Goal: Find specific page/section

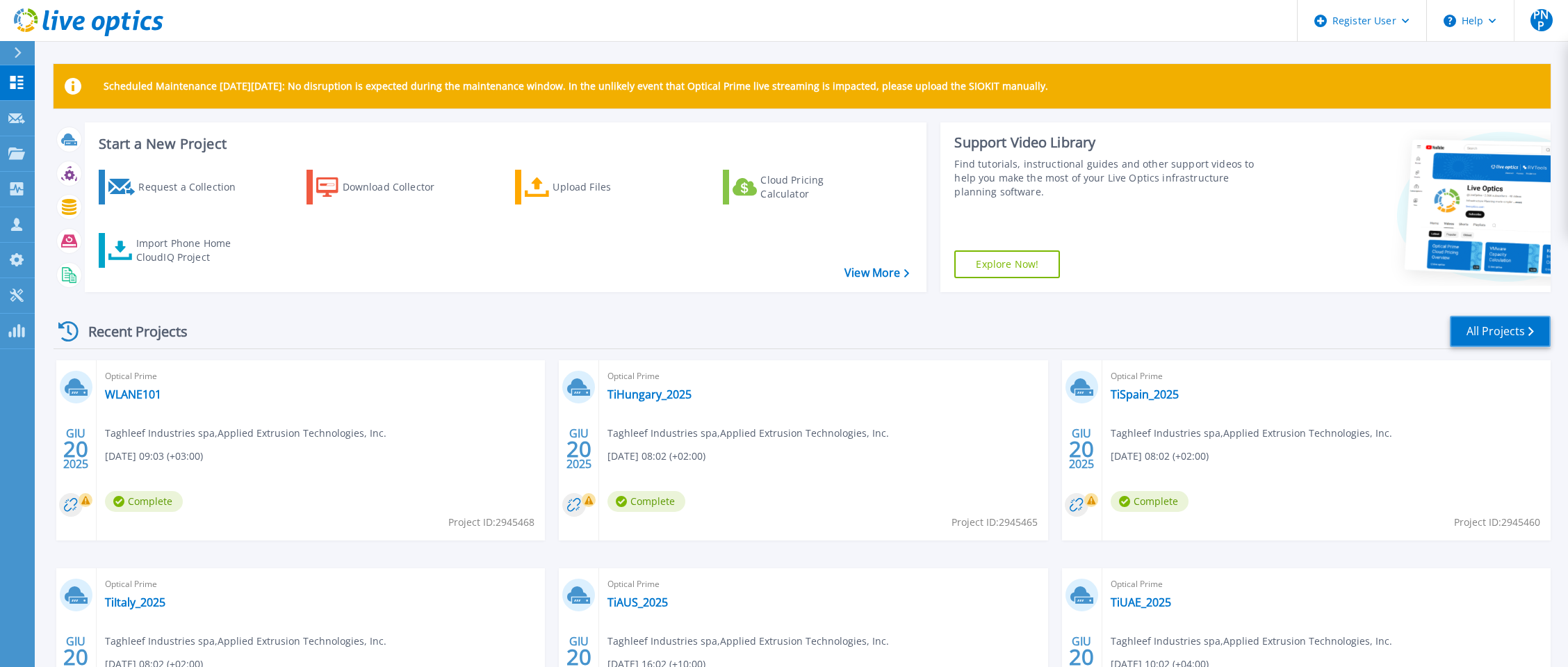
click at [1484, 327] on link "All Projects" at bounding box center [1500, 331] width 100 height 31
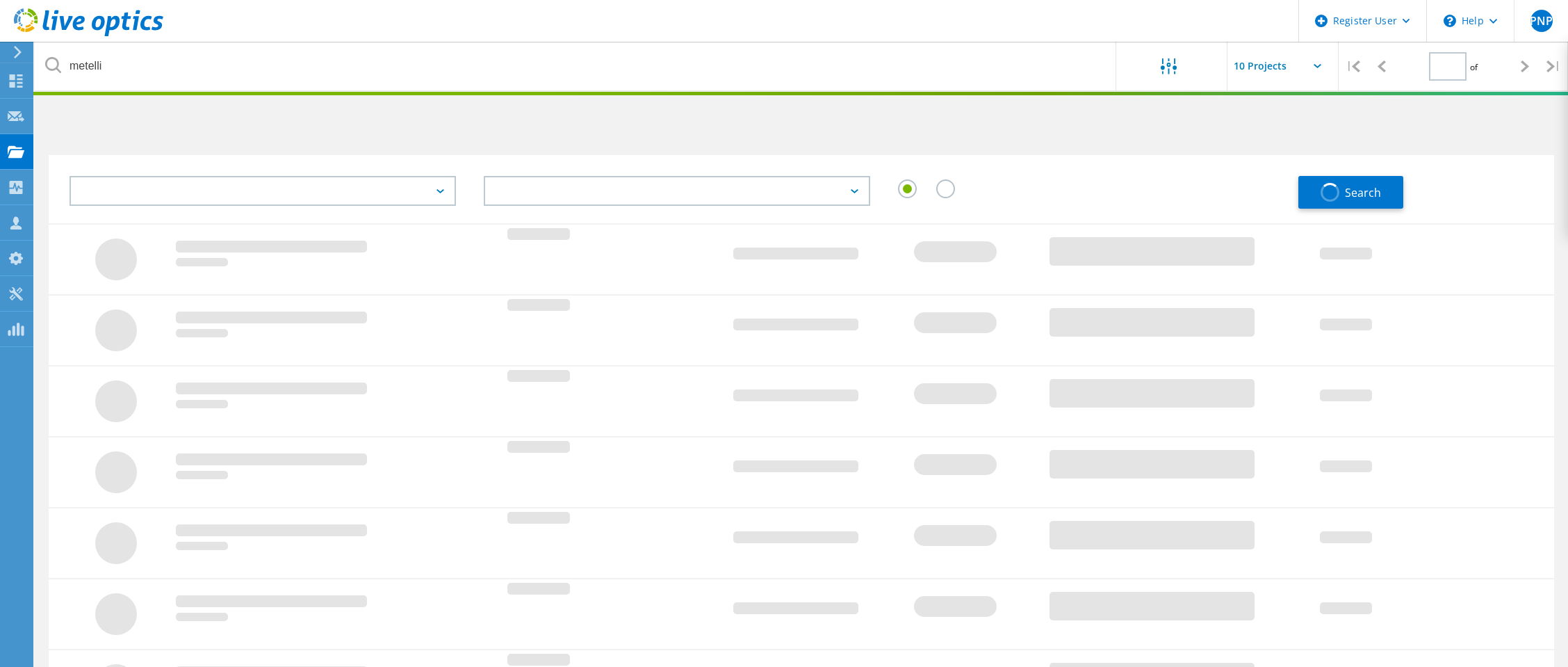
type input "1"
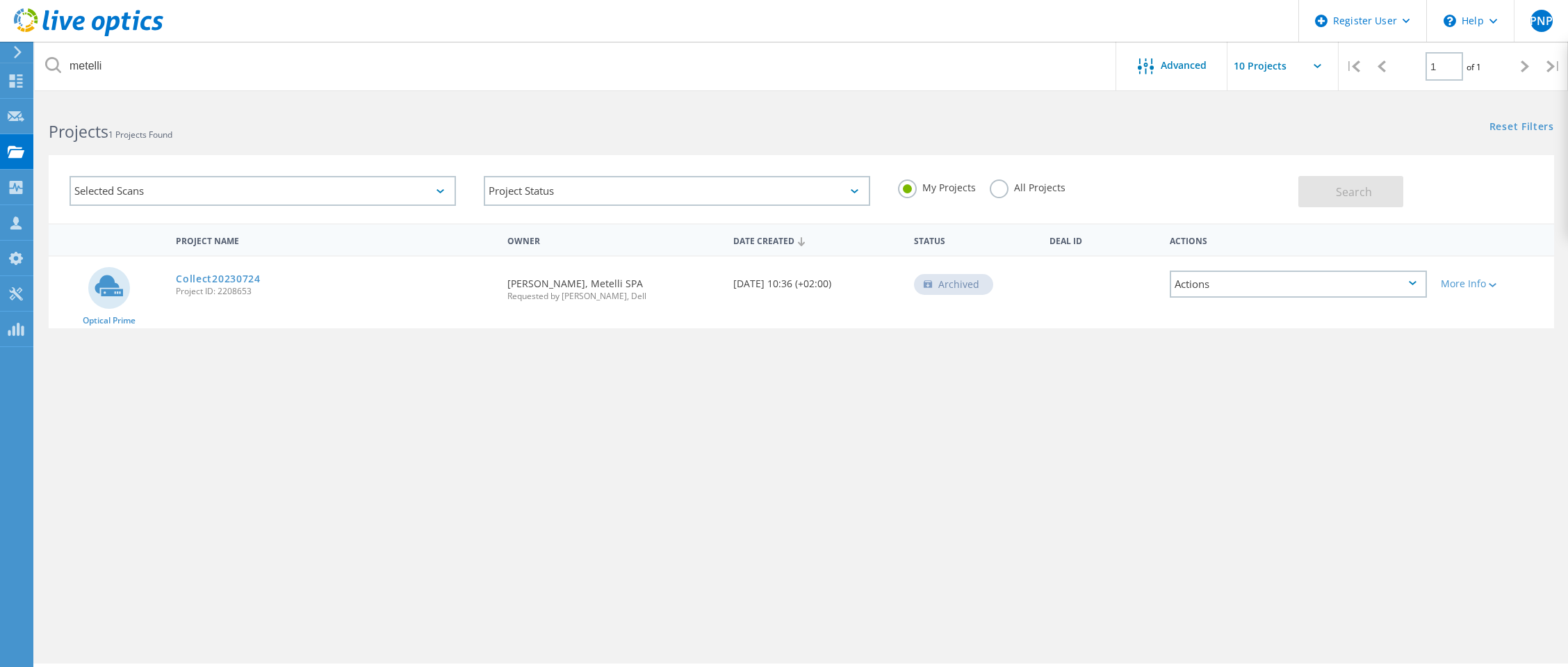
click at [999, 191] on label "All Projects" at bounding box center [1028, 186] width 76 height 13
click at [0, 0] on input "All Projects" at bounding box center [0, 0] width 0 height 0
click at [1332, 190] on button "Search" at bounding box center [1351, 191] width 105 height 31
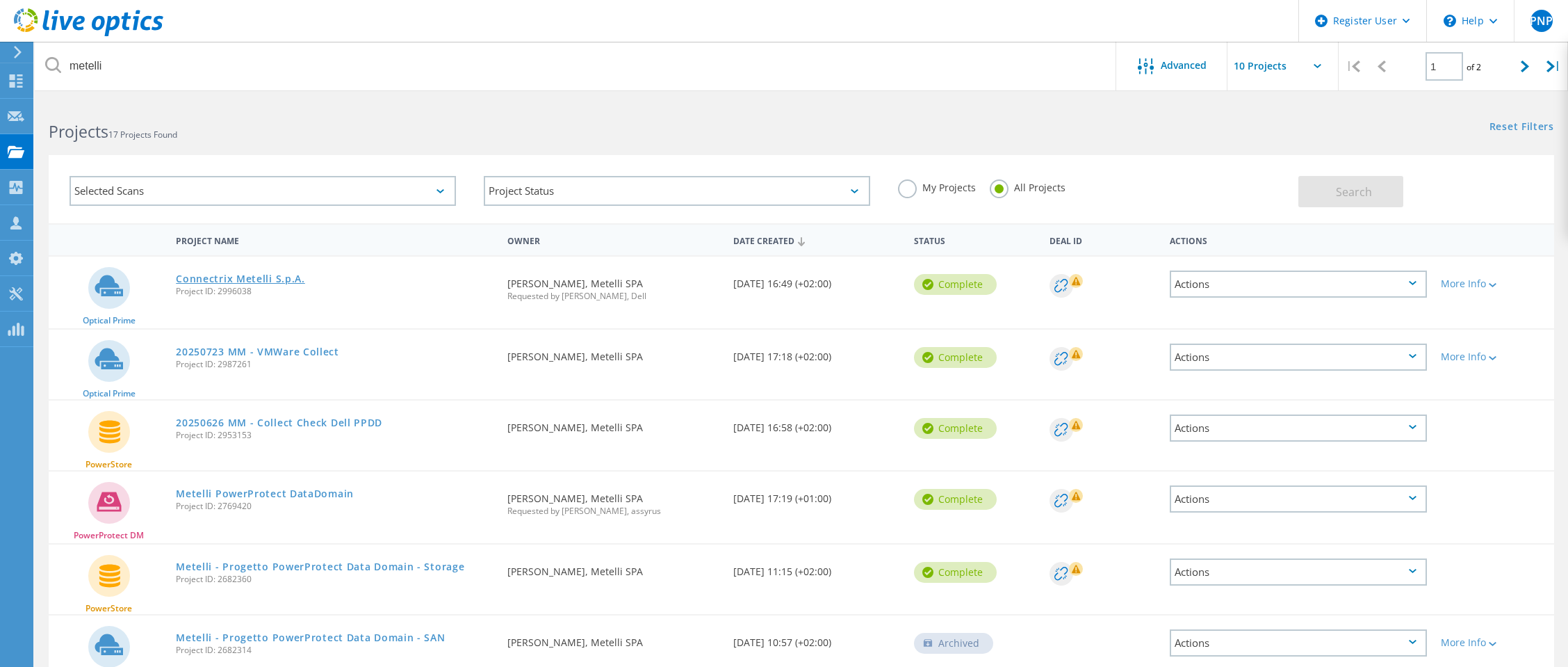
click at [232, 279] on link "Connectrix Metelli S.p.A." at bounding box center [241, 279] width 129 height 10
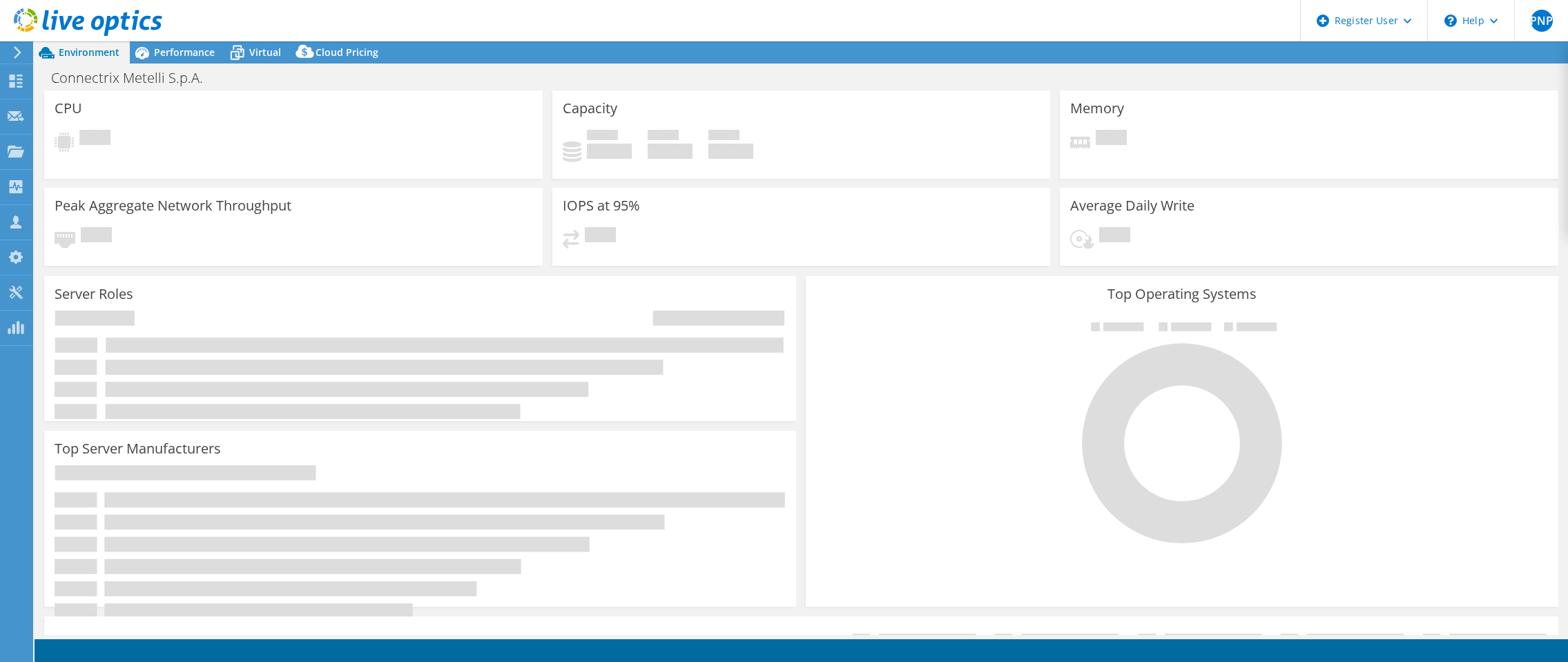
select select "USD"
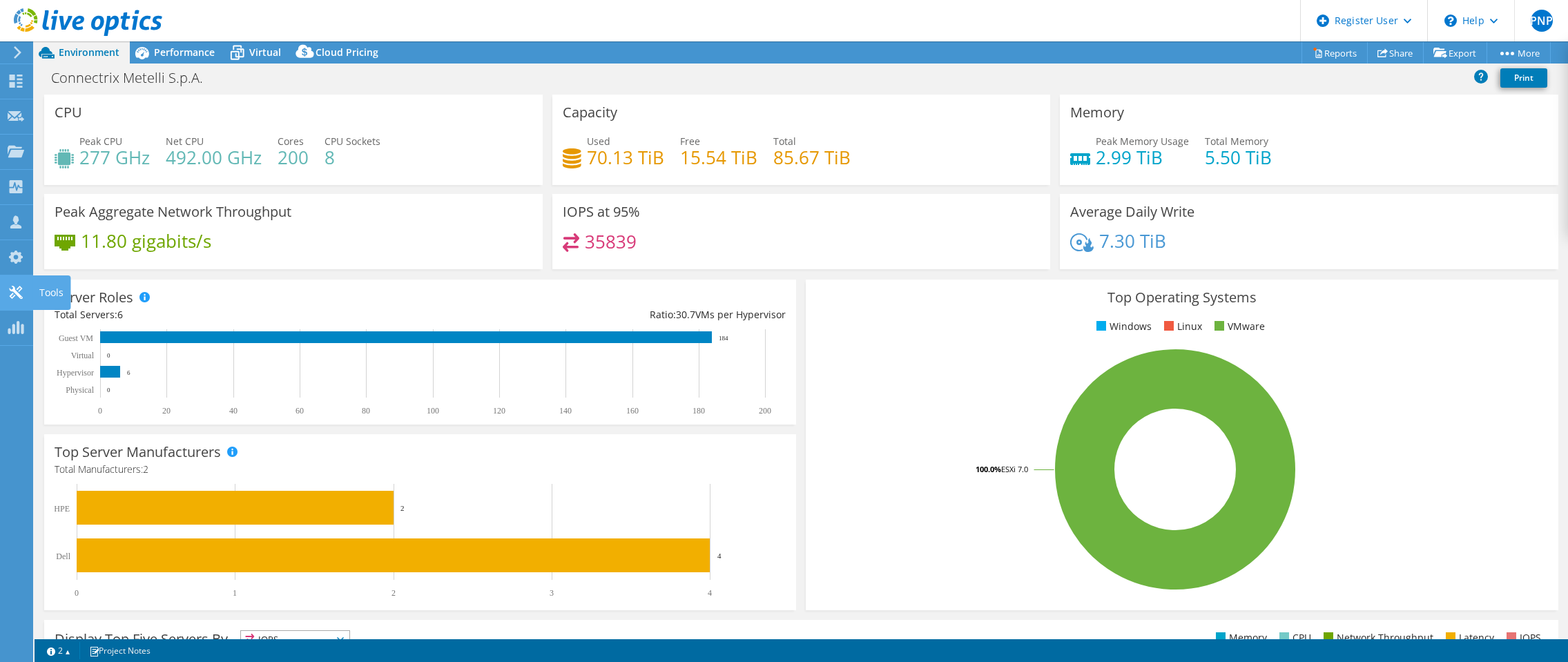
click at [19, 294] on use at bounding box center [15, 292] width 13 height 13
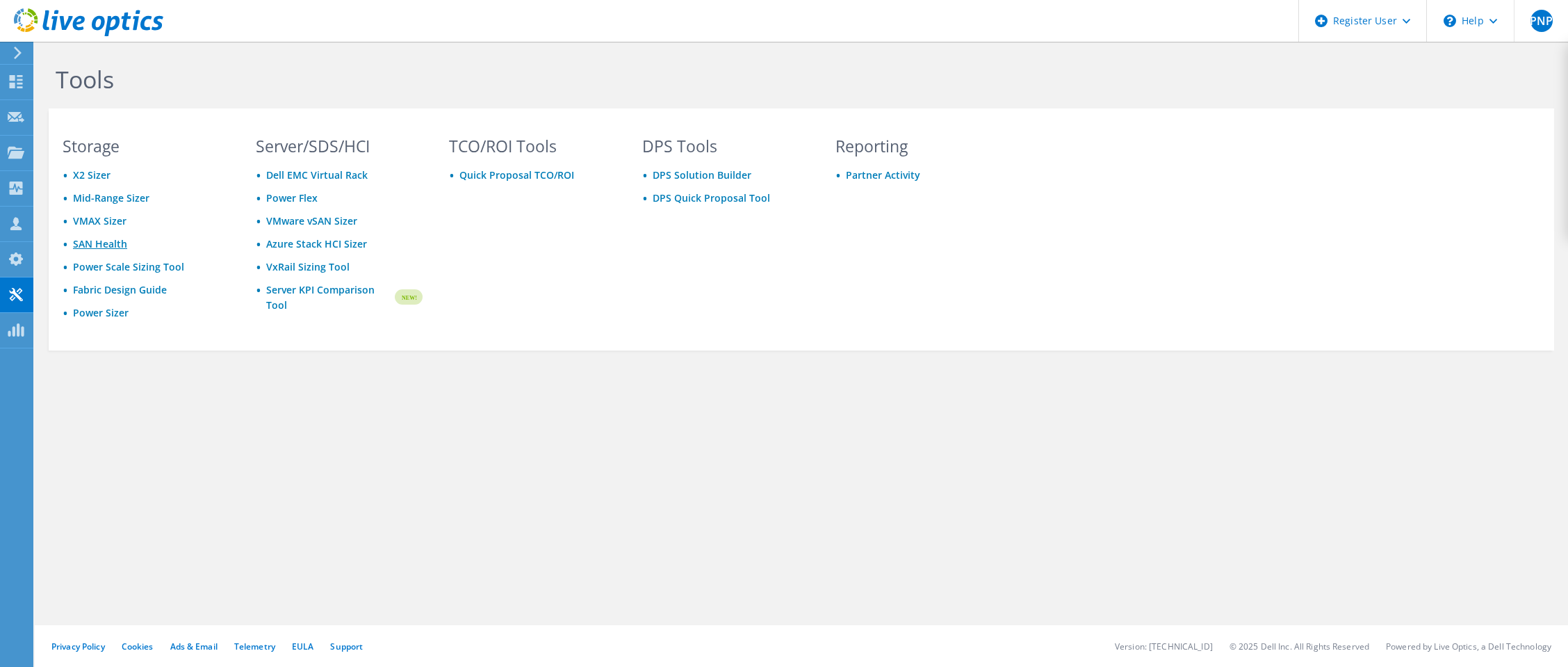
click at [113, 244] on link "SAN Health" at bounding box center [100, 243] width 54 height 13
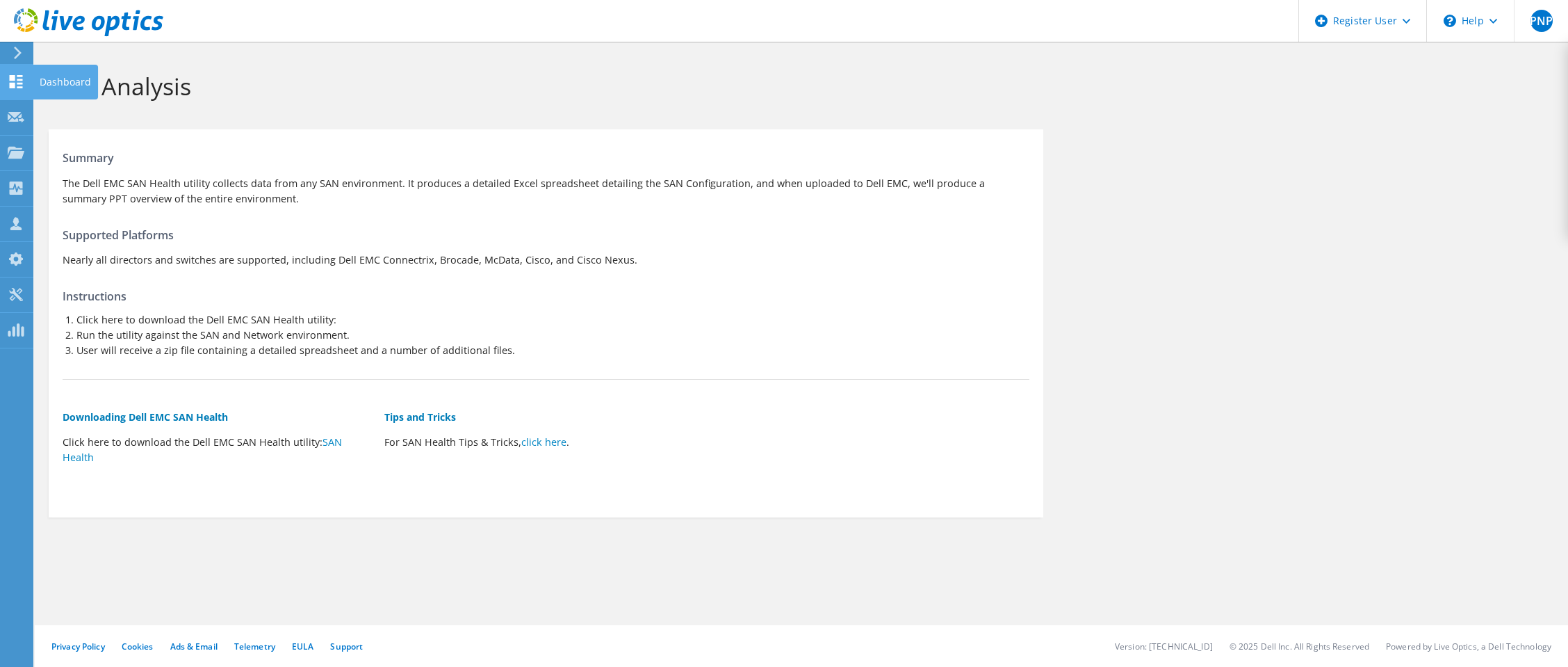
click at [24, 84] on icon at bounding box center [16, 81] width 17 height 13
